Goal: Transaction & Acquisition: Purchase product/service

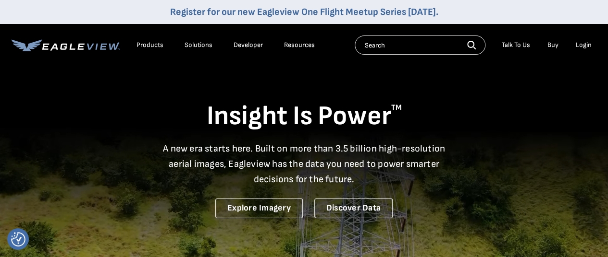
click at [586, 44] on div "Login" at bounding box center [583, 45] width 16 height 9
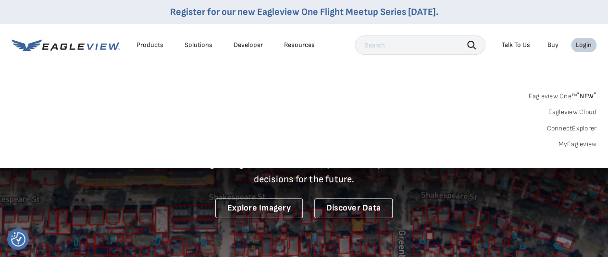
click at [583, 145] on link "MyEagleview" at bounding box center [577, 144] width 38 height 9
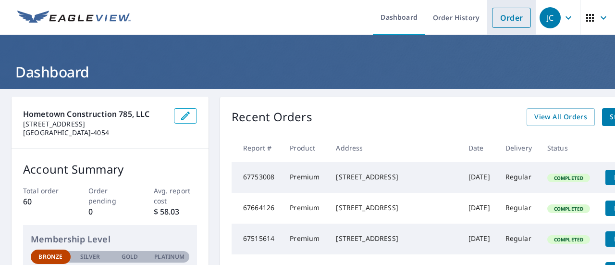
click at [497, 25] on link "Order" at bounding box center [511, 18] width 39 height 20
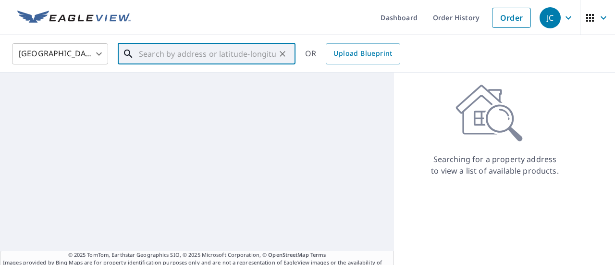
click at [203, 60] on input "text" at bounding box center [207, 53] width 137 height 27
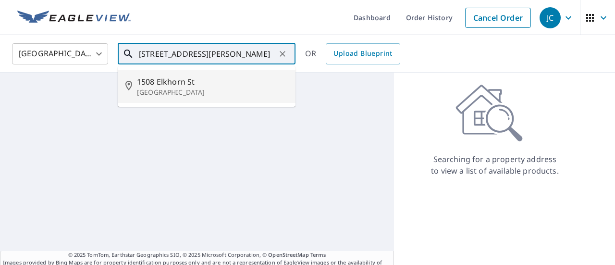
click at [198, 81] on span "1508 Elkhorn St" at bounding box center [212, 82] width 151 height 12
type input "1508 Elkhorn St Baldwin City, KS 66006"
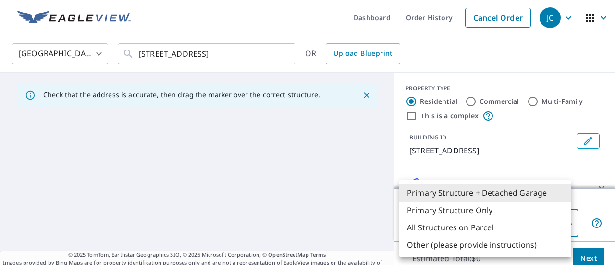
click at [562, 219] on body "JC JC Dashboard Order History Cancel Order JC United States US ​ 1508 Elkhorn S…" at bounding box center [307, 132] width 615 height 265
click at [492, 210] on li "Primary Structure Only" at bounding box center [485, 209] width 172 height 17
type input "2"
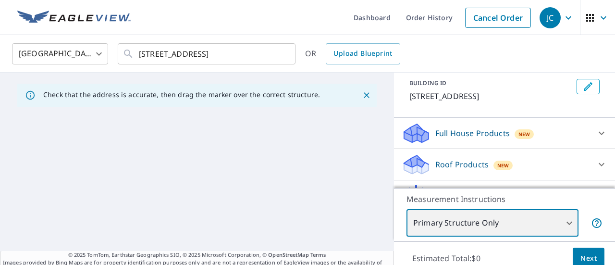
scroll to position [81, 0]
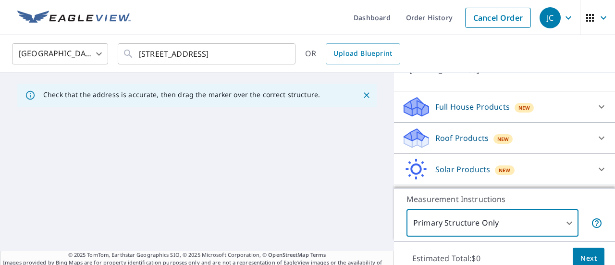
click at [596, 136] on icon at bounding box center [602, 138] width 12 height 12
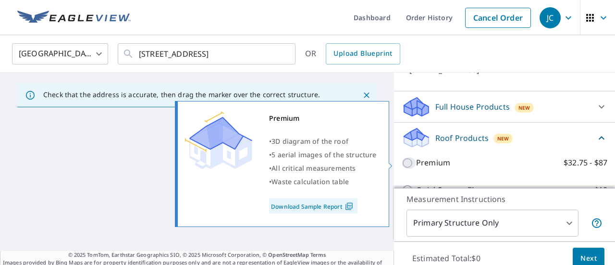
click at [402, 161] on input "Premium $32.75 - $87" at bounding box center [409, 163] width 14 height 12
checkbox input "true"
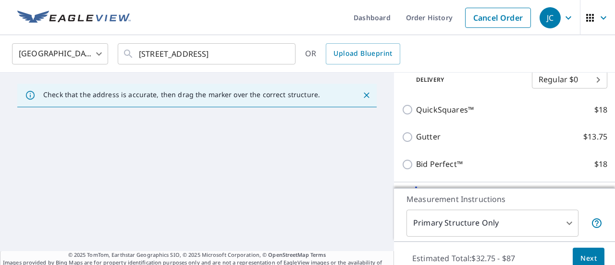
scroll to position [208, 0]
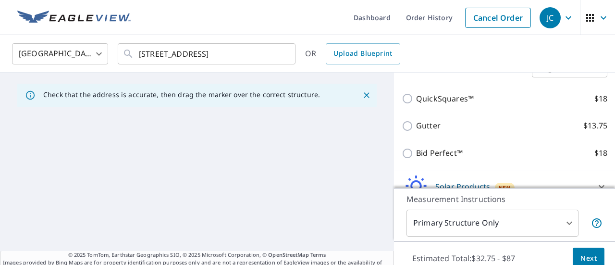
click at [583, 254] on span "Next" at bounding box center [588, 258] width 16 height 12
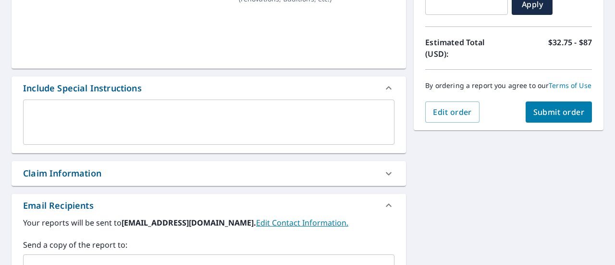
scroll to position [193, 0]
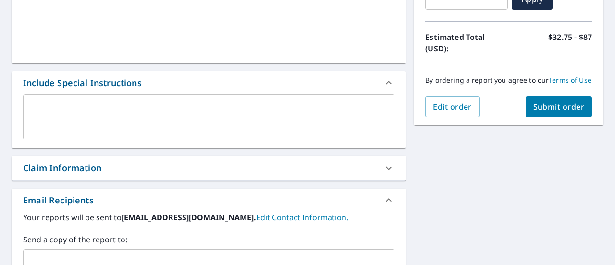
click at [562, 110] on span "Submit order" at bounding box center [558, 106] width 51 height 11
checkbox input "true"
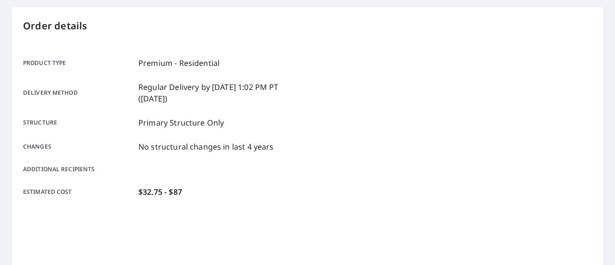
scroll to position [93, 0]
